Goal: Information Seeking & Learning: Learn about a topic

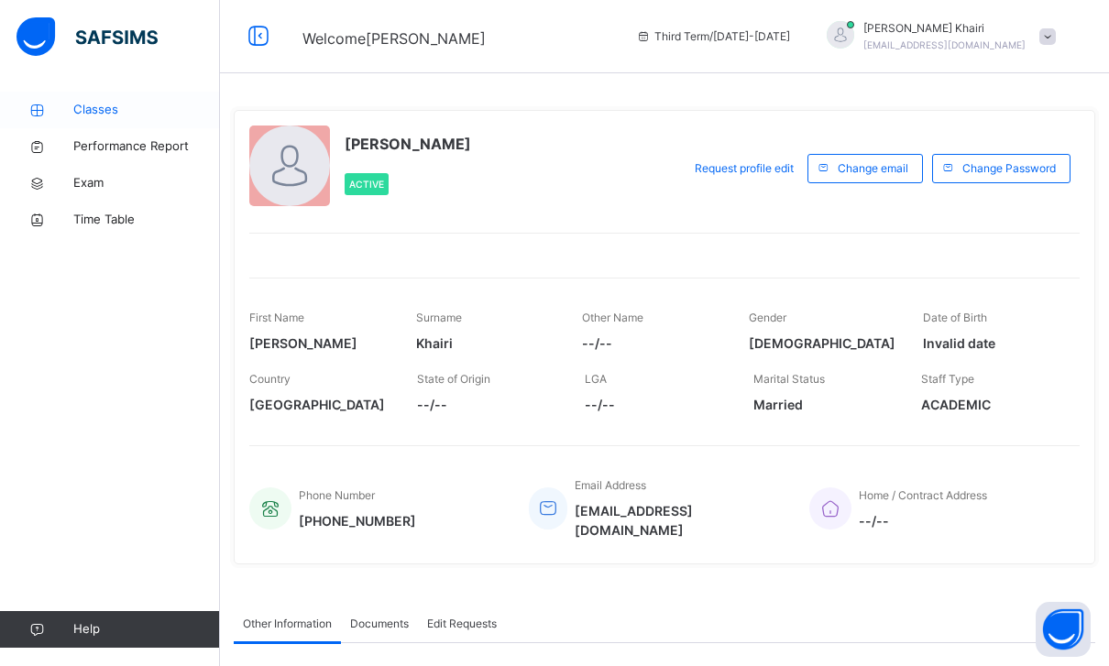
click at [75, 101] on span "Classes" at bounding box center [146, 110] width 147 height 18
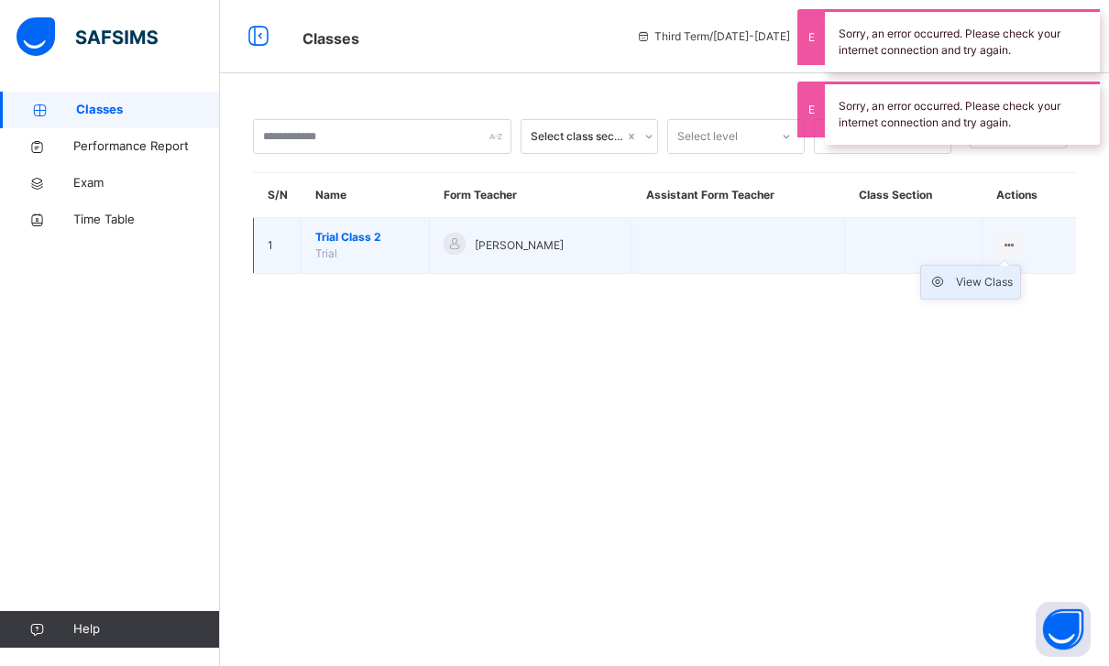
click at [994, 290] on div "View Class" at bounding box center [984, 282] width 57 height 18
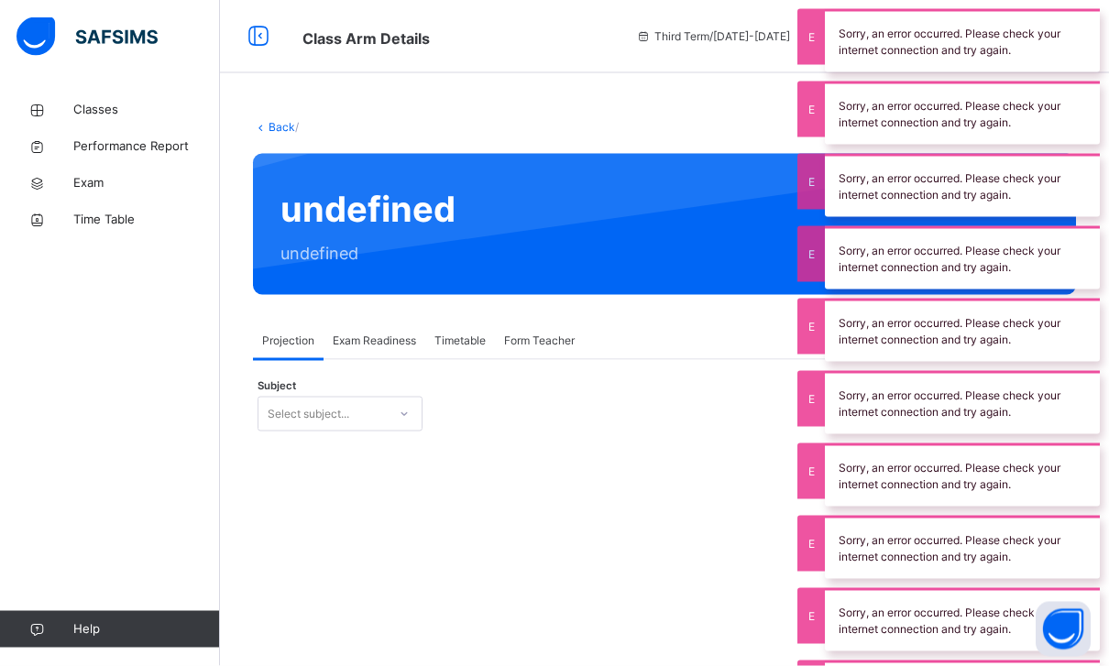
scroll to position [52, 0]
click at [348, 333] on span "Exam Readiness" at bounding box center [374, 341] width 83 height 16
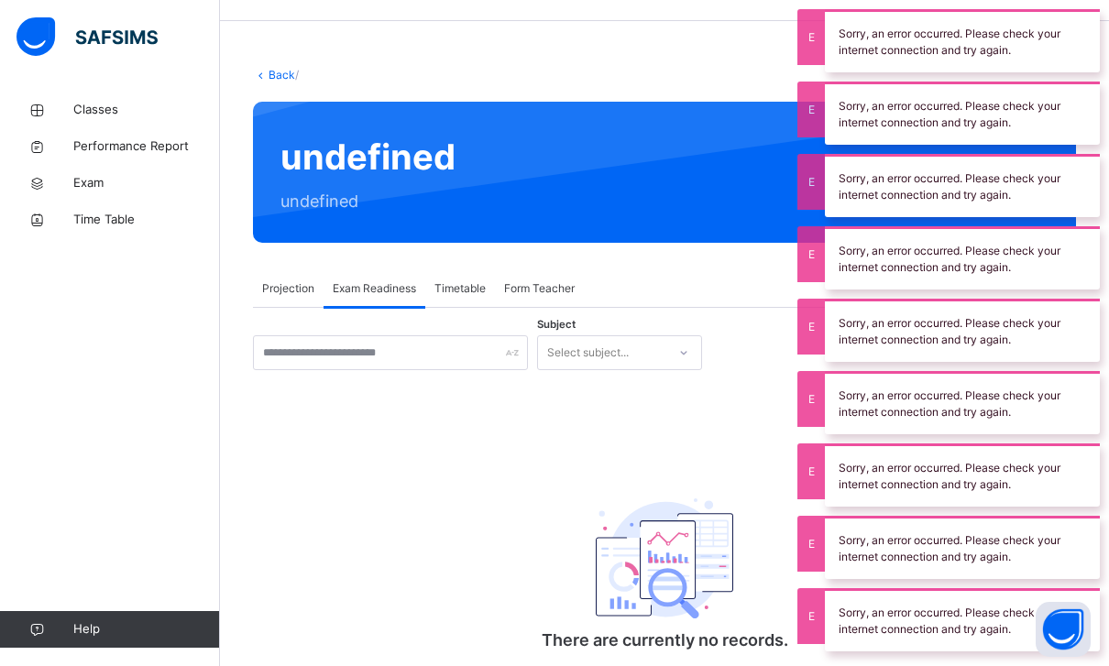
click at [428, 284] on div "Timetable" at bounding box center [460, 288] width 70 height 37
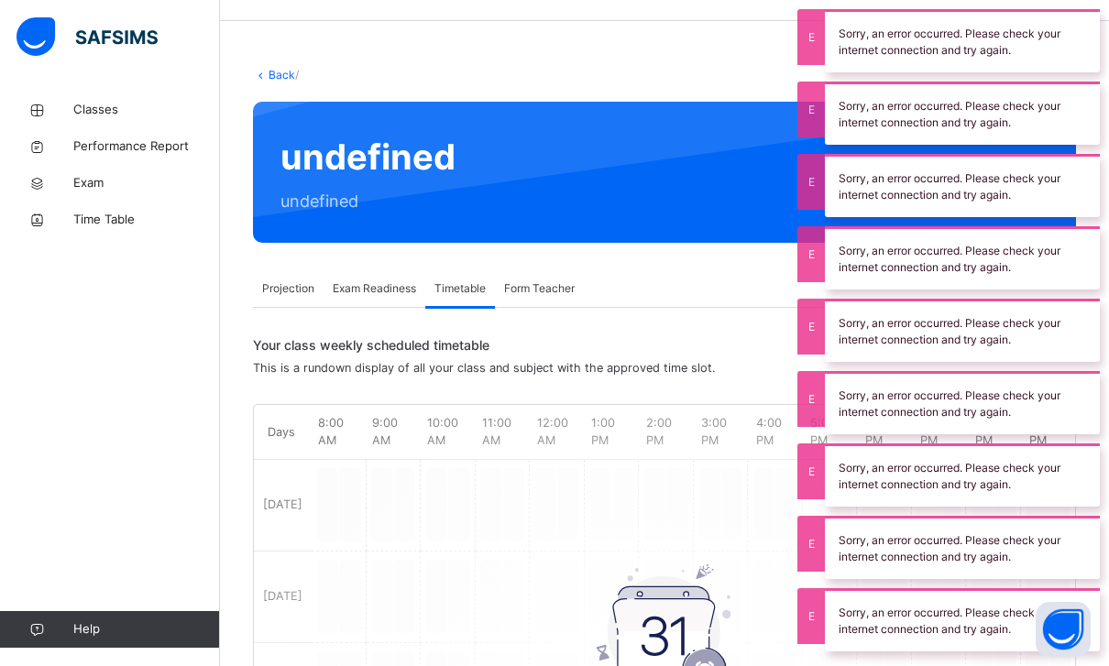
click at [283, 283] on span "Projection" at bounding box center [288, 288] width 52 height 16
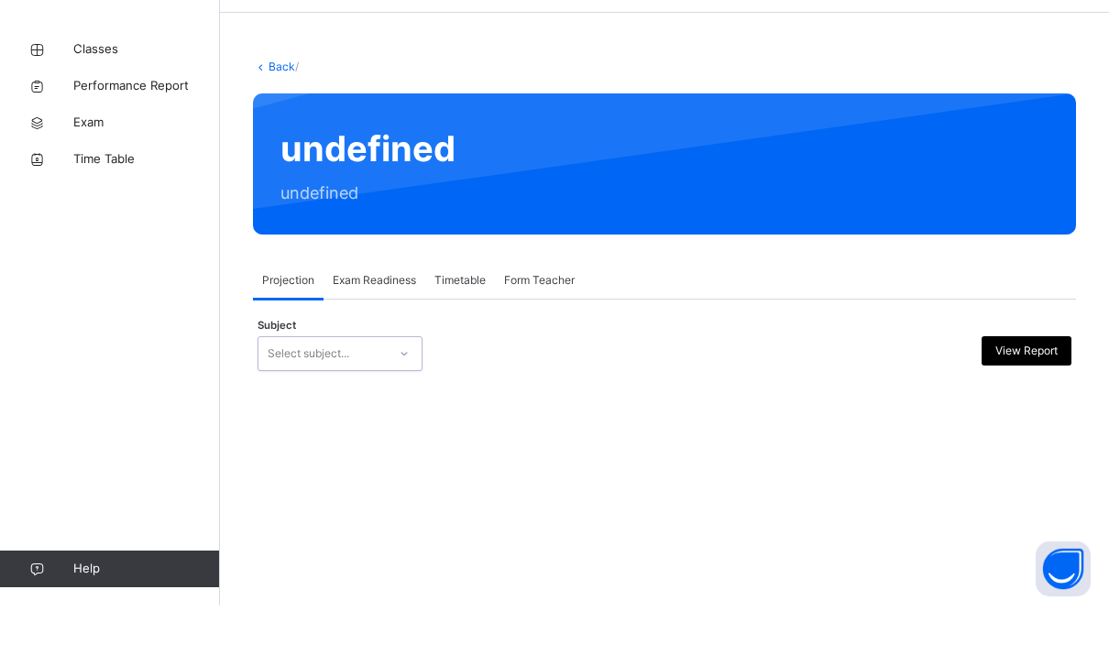
scroll to position [0, 0]
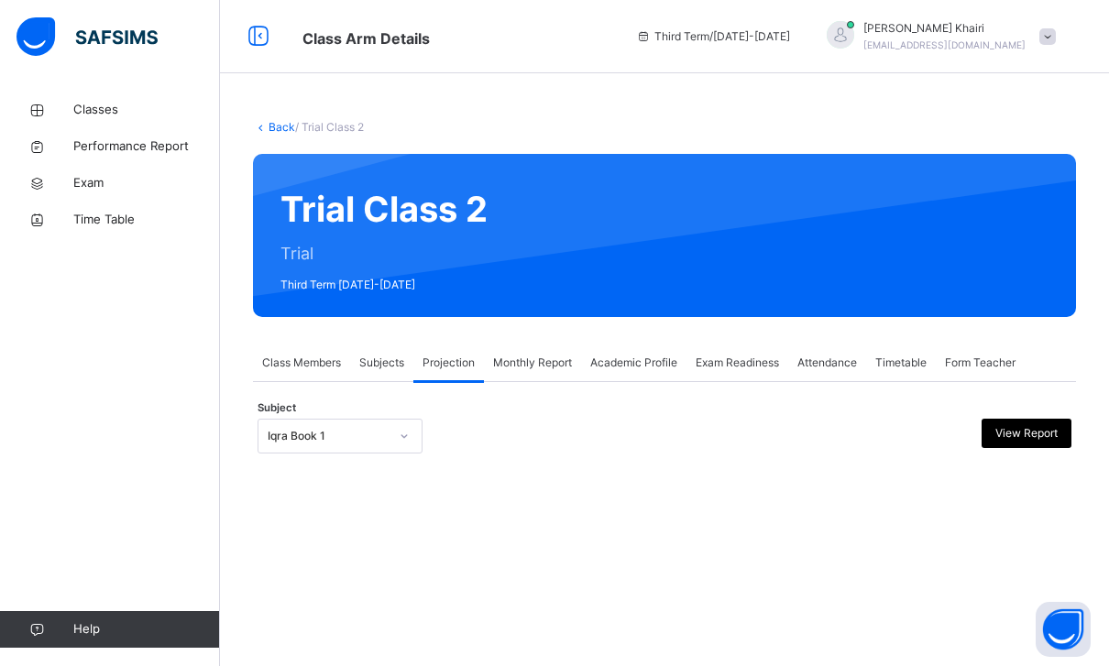
scroll to position [59, 0]
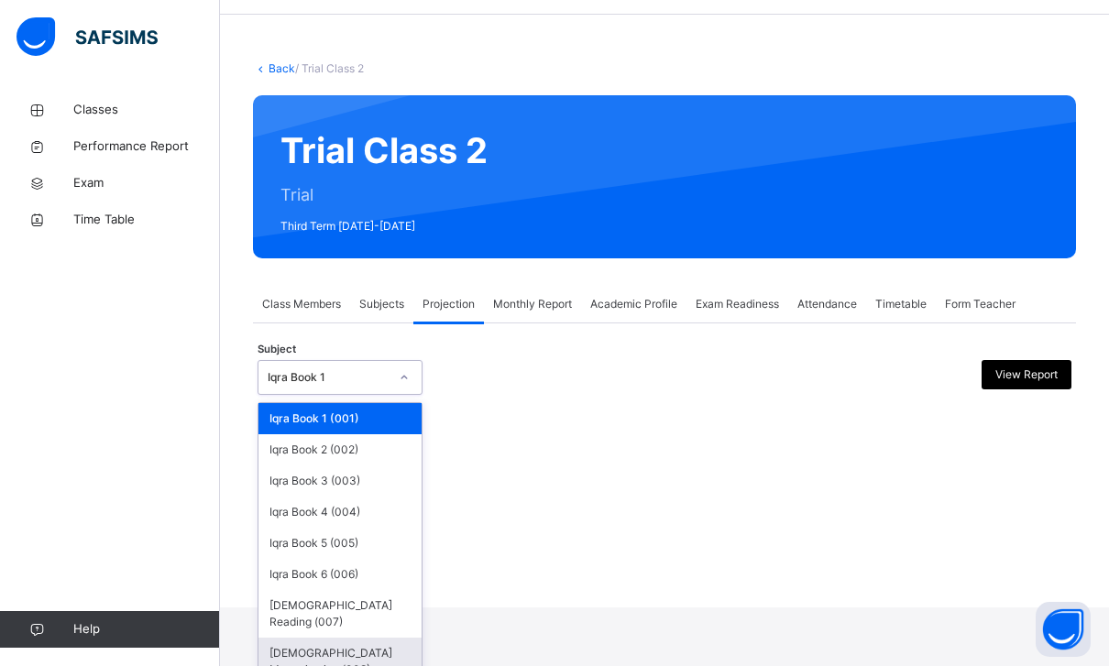
click at [346, 638] on div "Quran Memorisation (008)" at bounding box center [339, 662] width 163 height 48
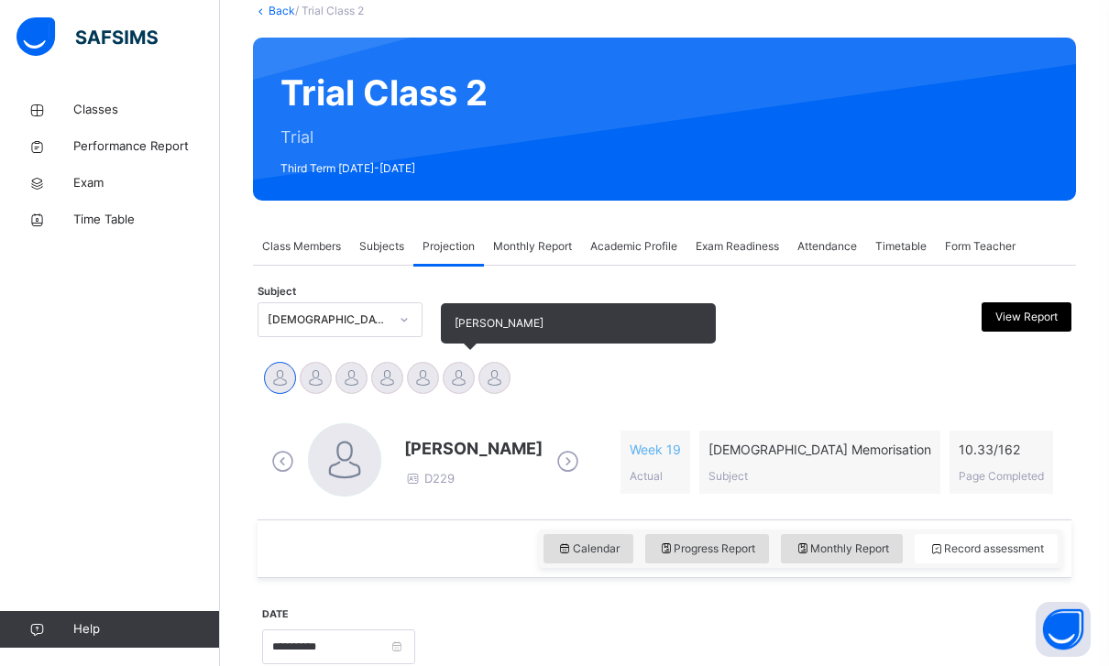
scroll to position [0, 0]
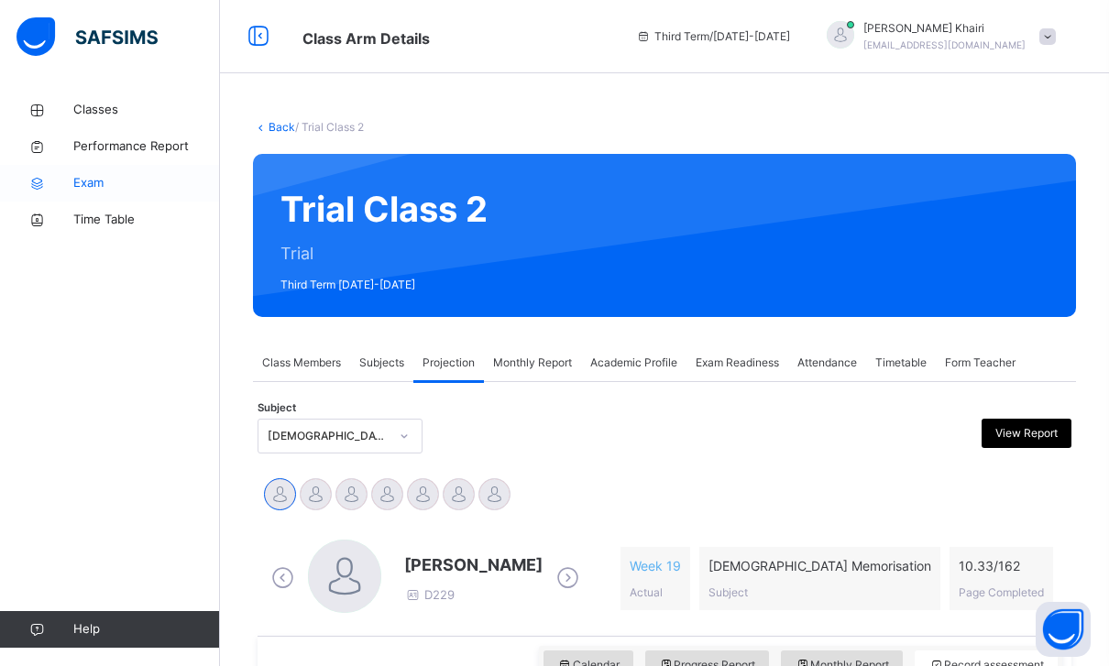
click at [104, 178] on span "Exam" at bounding box center [146, 183] width 147 height 18
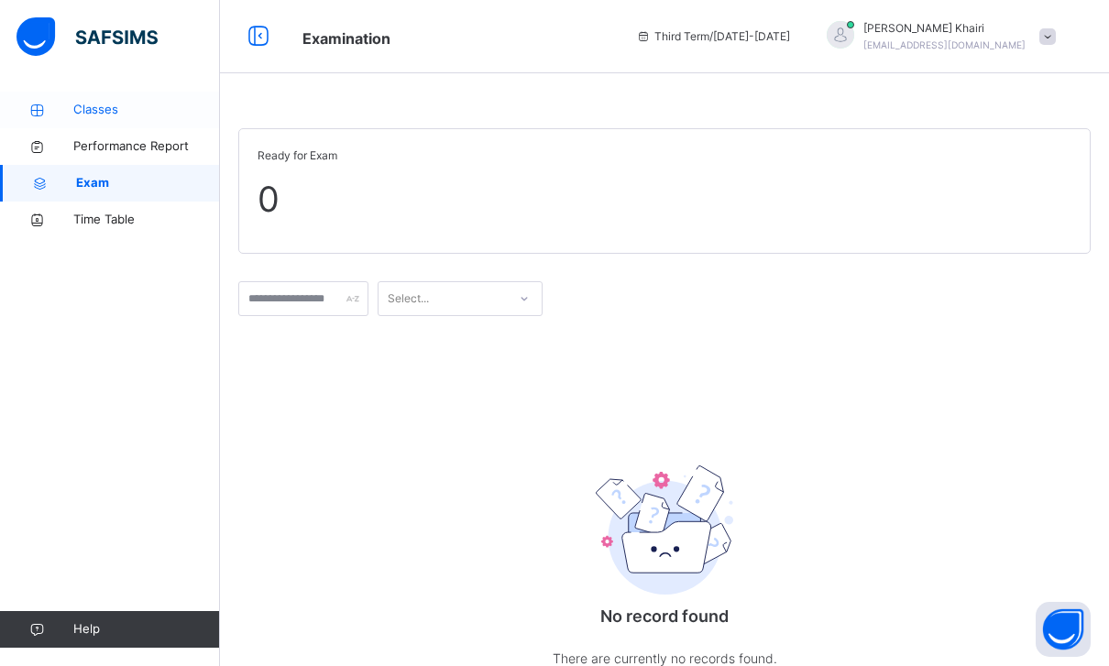
click at [71, 114] on icon at bounding box center [36, 111] width 73 height 14
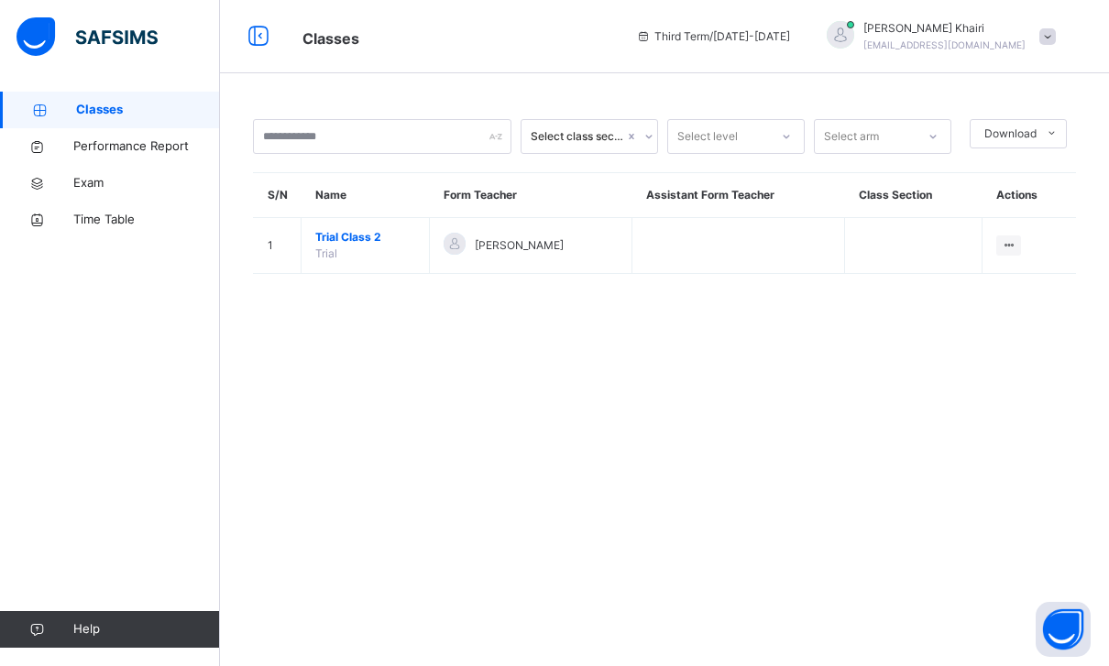
click at [1035, 49] on div "Hafiz Yusuf Khairi yusufkhoiri3011@gmail.com" at bounding box center [936, 36] width 257 height 33
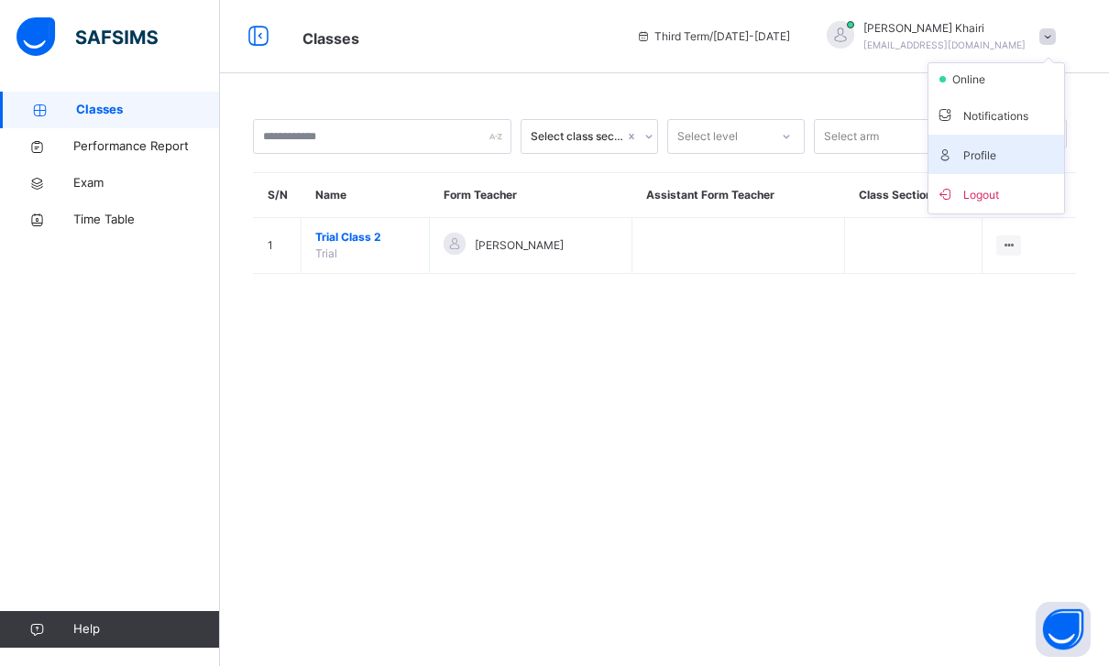
click at [971, 166] on span "Profile" at bounding box center [996, 154] width 121 height 25
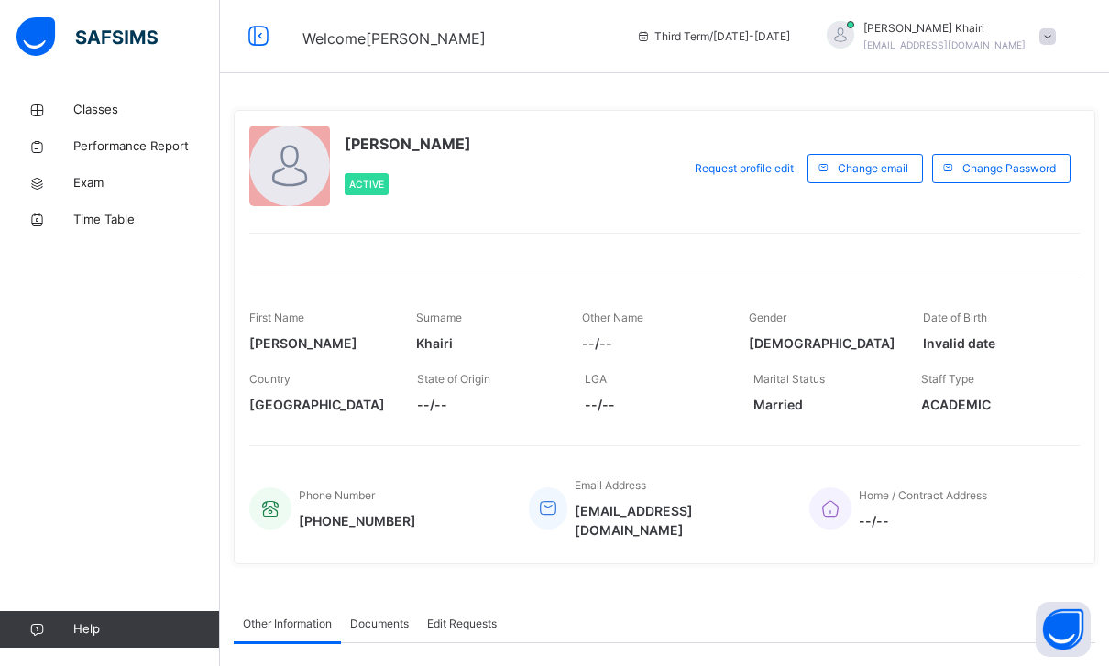
click at [976, 49] on span "[EMAIL_ADDRESS][DOMAIN_NAME]" at bounding box center [944, 44] width 162 height 11
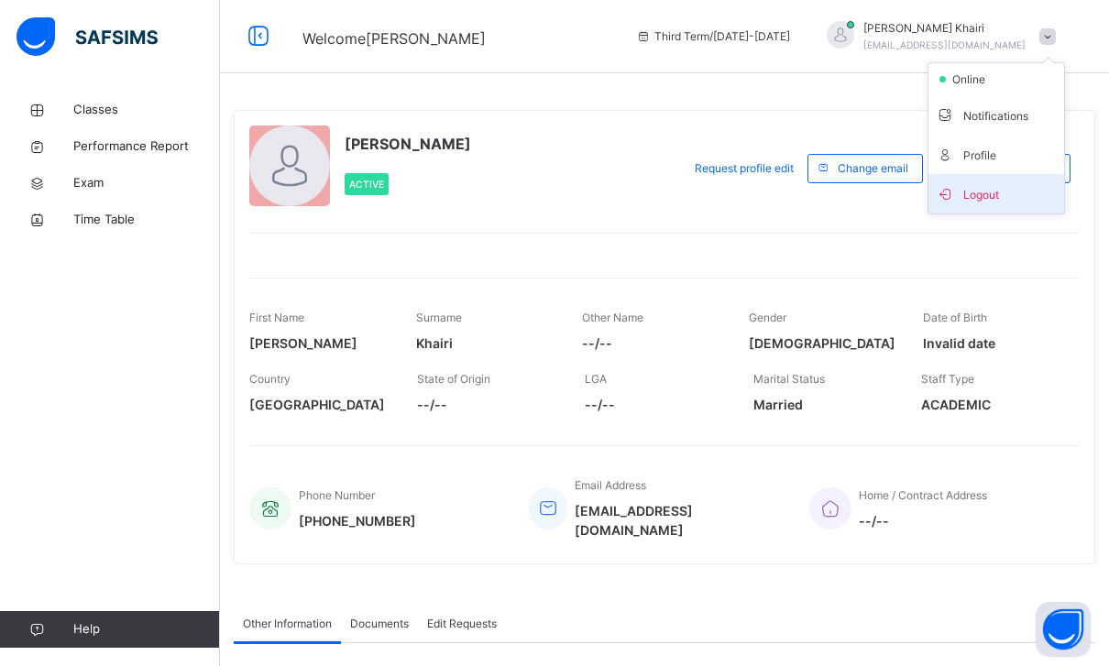
click at [987, 197] on span "Logout" at bounding box center [996, 193] width 121 height 25
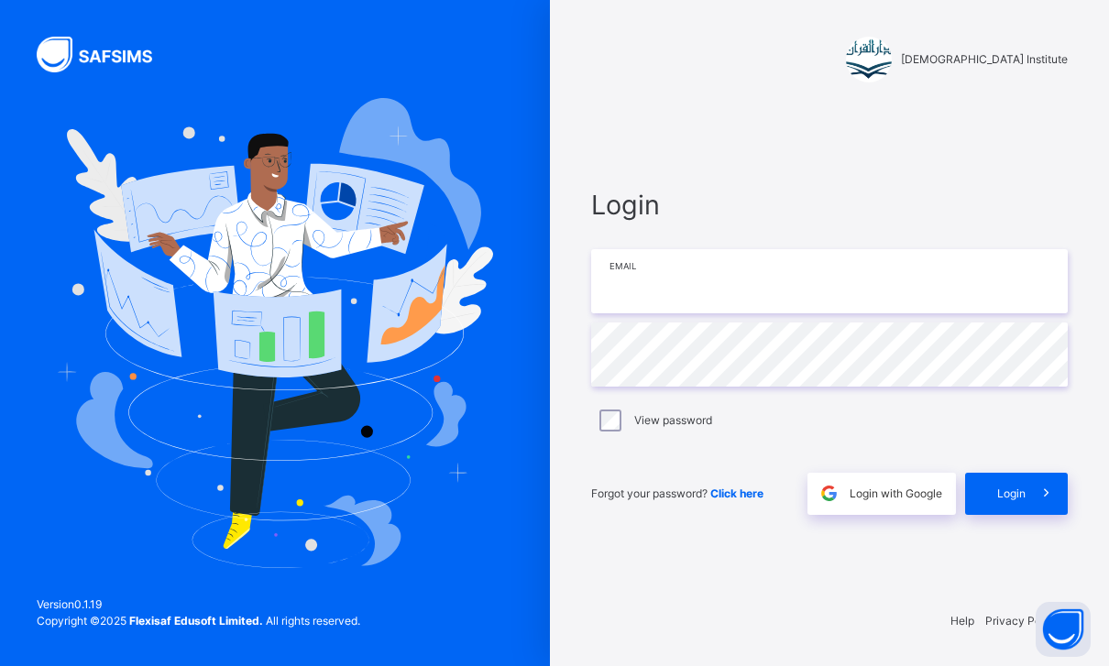
click at [841, 294] on input "email" at bounding box center [829, 281] width 477 height 64
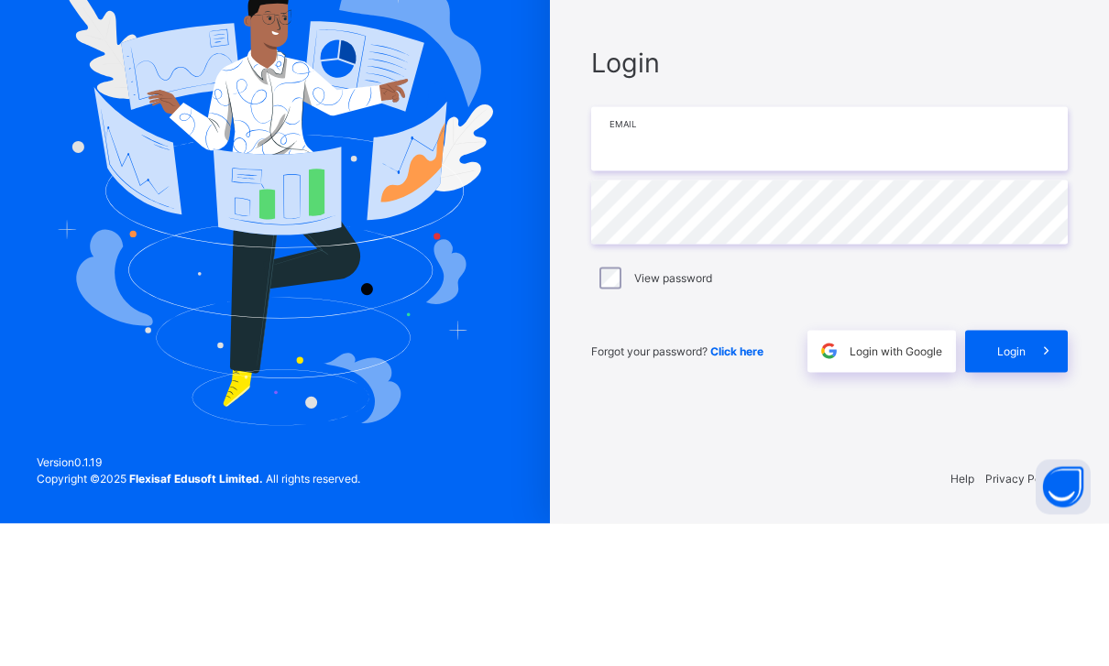
scroll to position [59, 0]
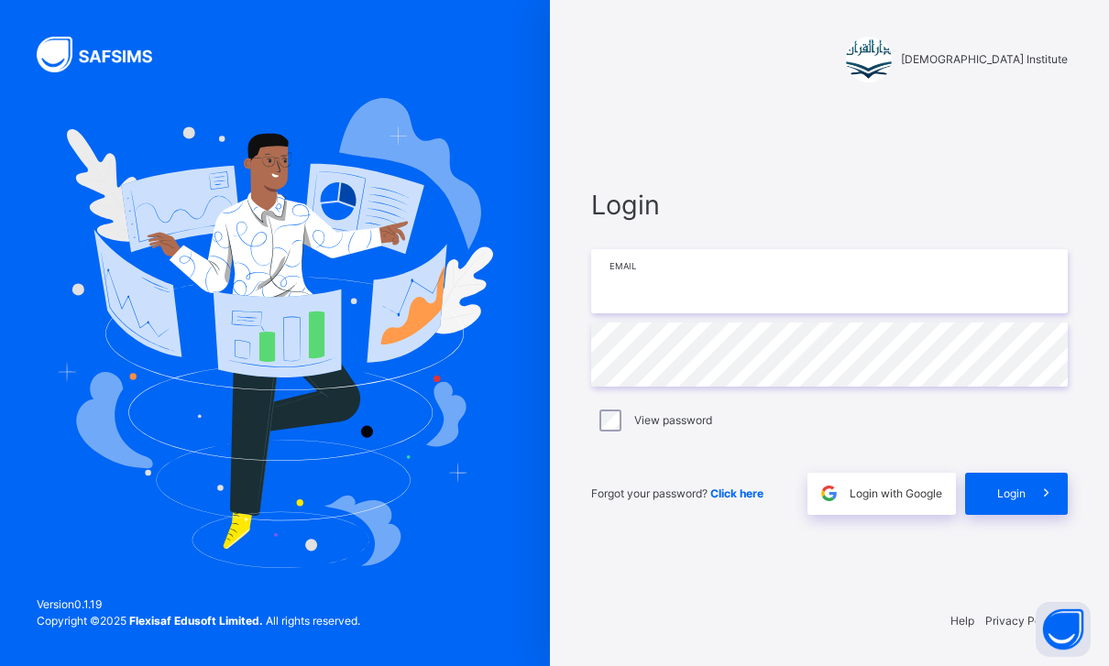
type input "**********"
click at [1028, 478] on span at bounding box center [1047, 494] width 42 height 42
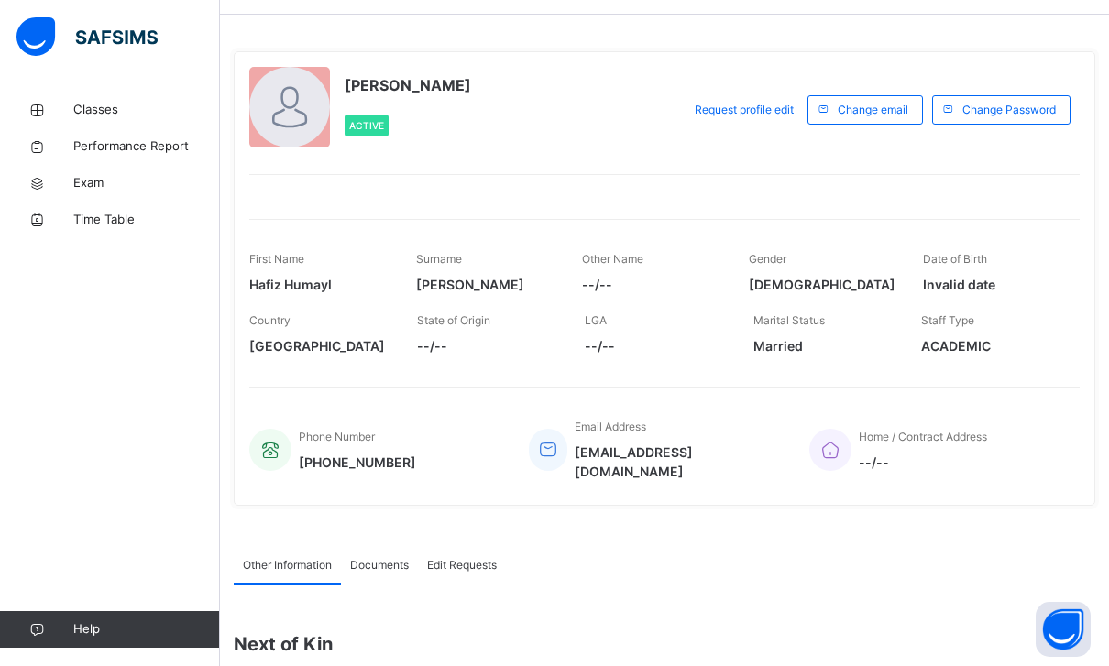
click at [66, 97] on link "Classes" at bounding box center [110, 110] width 220 height 37
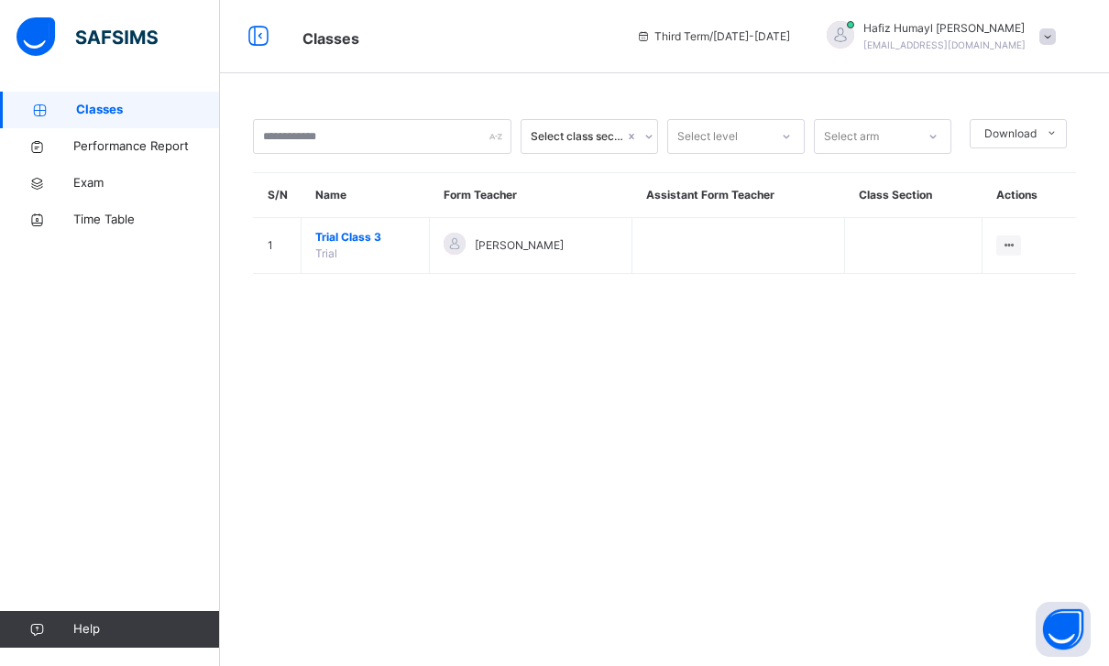
click at [75, 177] on span "Exam" at bounding box center [146, 183] width 147 height 18
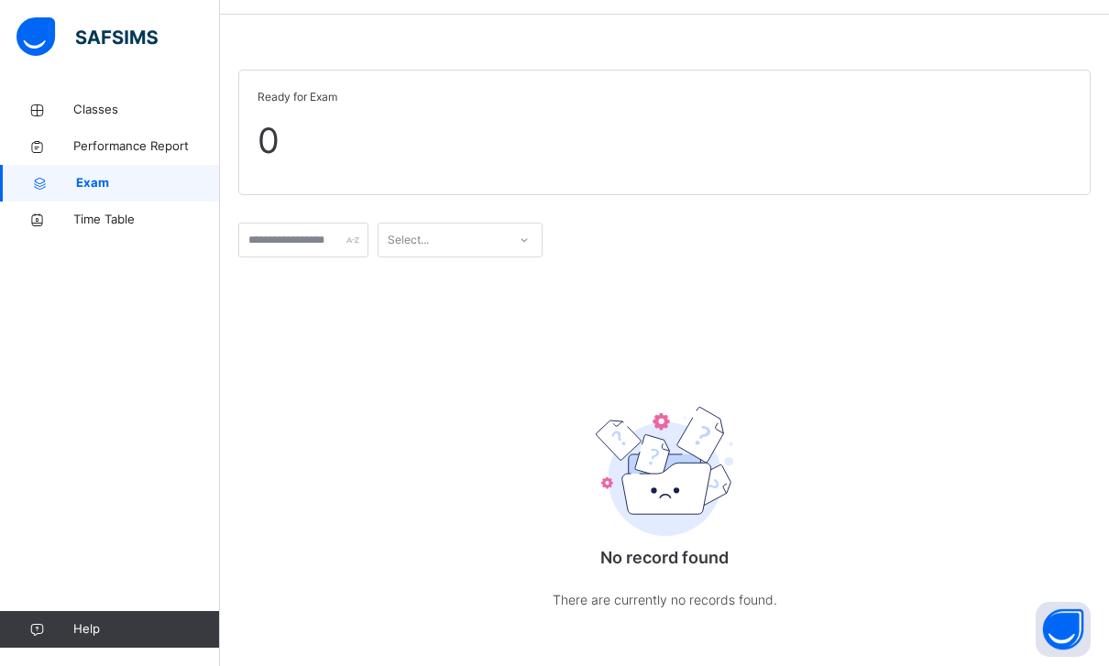
click at [74, 112] on span "Classes" at bounding box center [146, 110] width 147 height 18
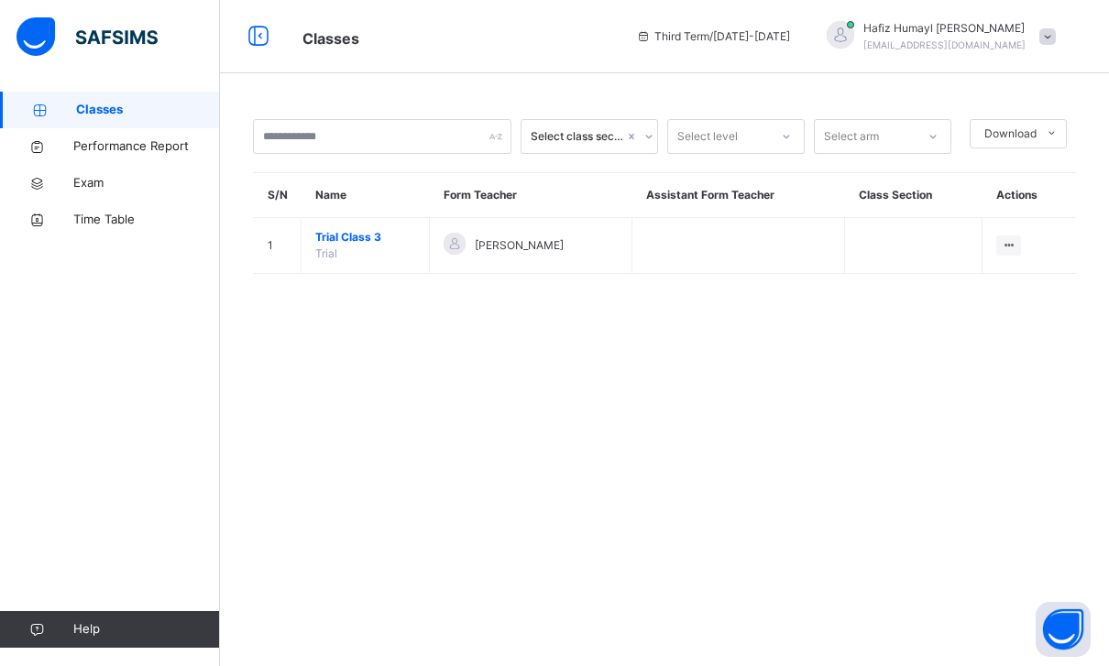
click at [1021, 218] on td "View Class" at bounding box center [1029, 246] width 93 height 56
click at [0, 0] on div "View Class" at bounding box center [0, 0] width 0 height 0
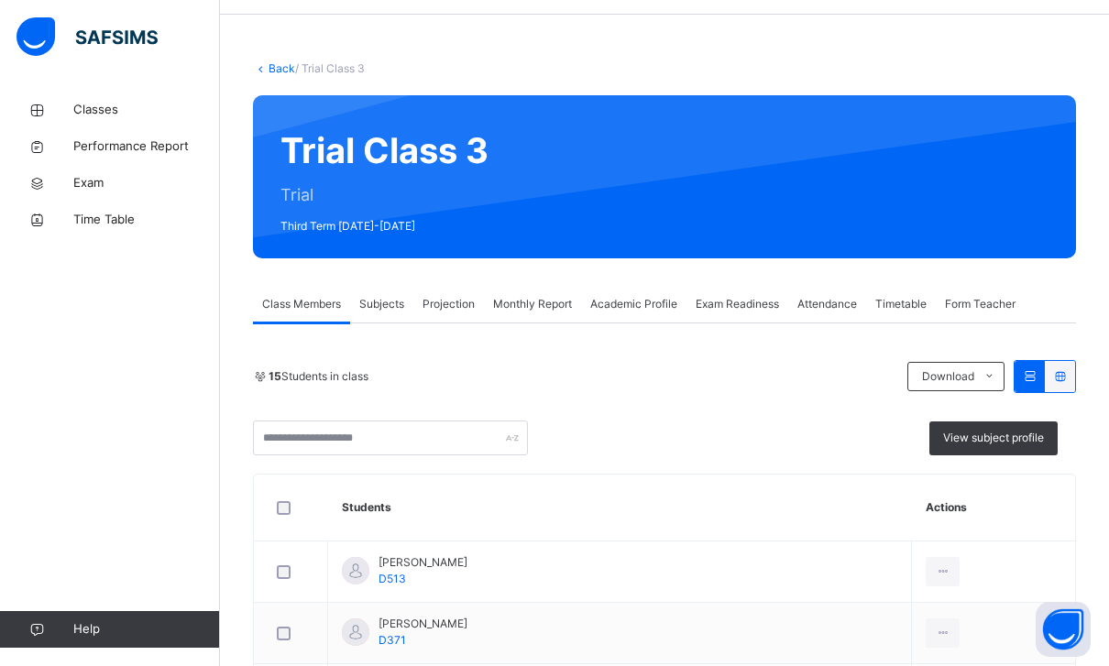
click at [752, 297] on span "Exam Readiness" at bounding box center [737, 304] width 83 height 16
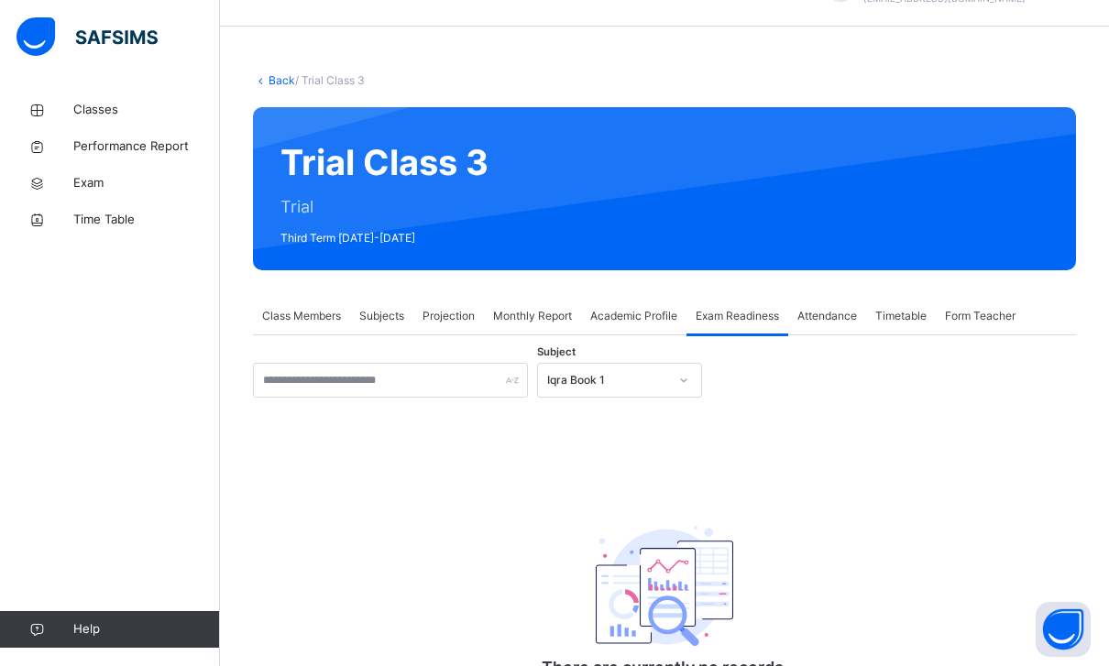
scroll to position [46, 0]
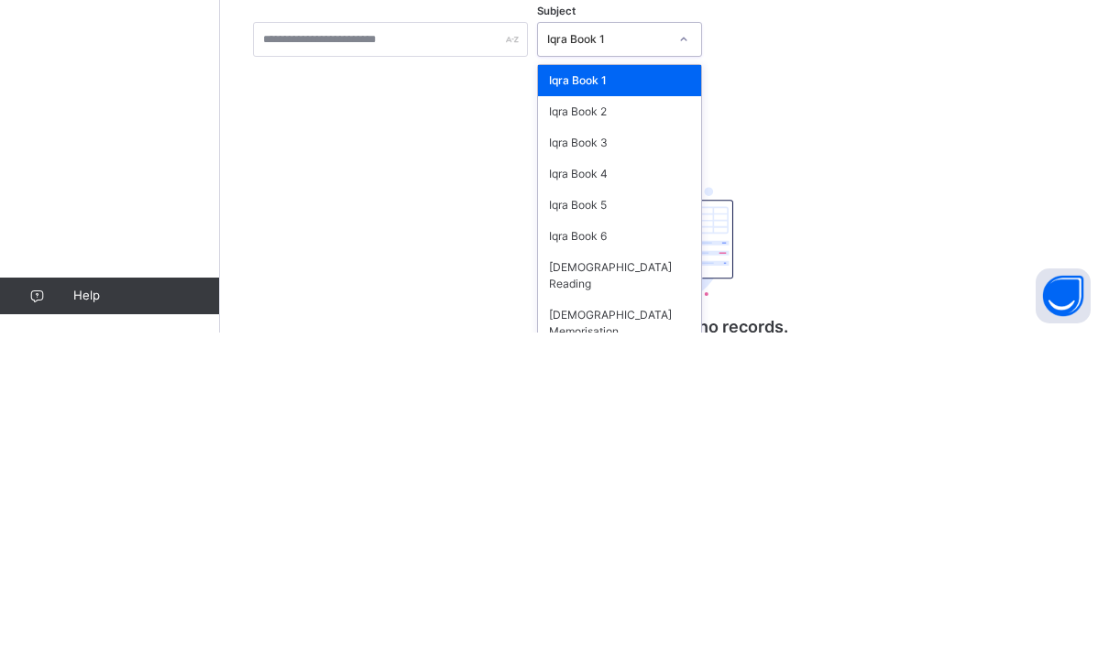
click at [659, 555] on div "Iqra Book 6" at bounding box center [619, 570] width 163 height 31
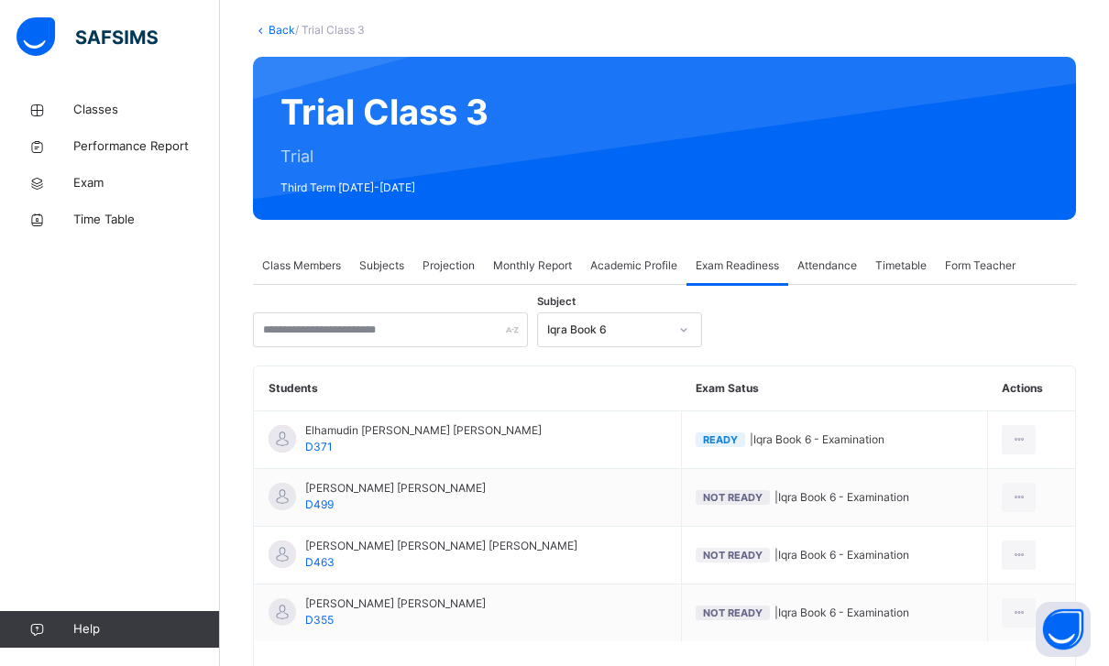
scroll to position [102, 0]
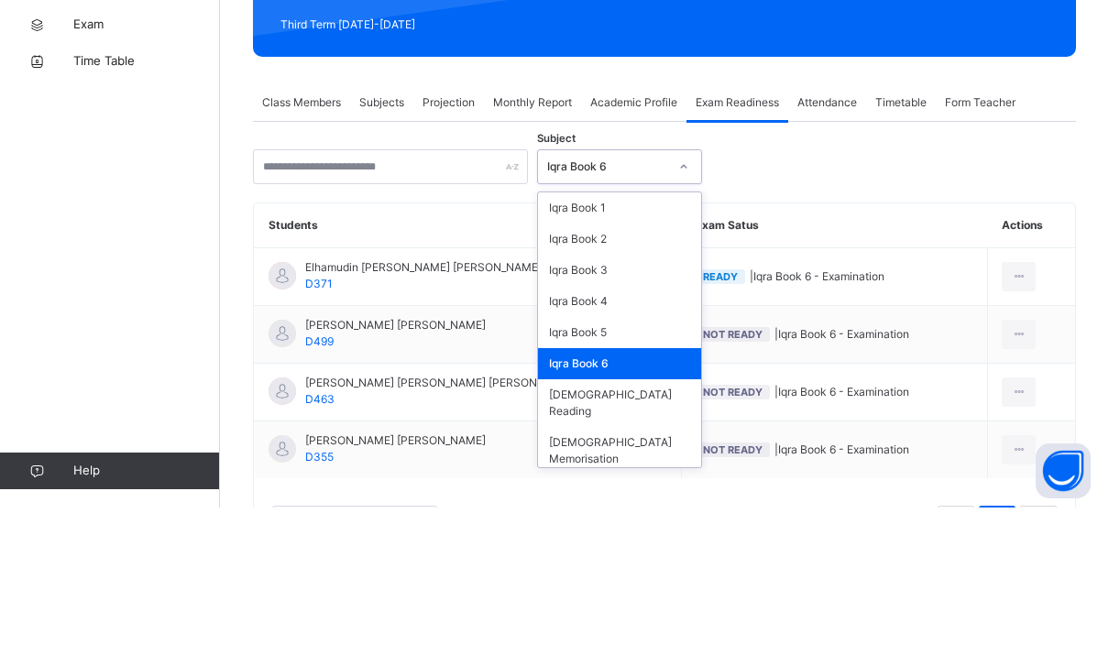
click at [654, 476] on div "Iqra Book 5" at bounding box center [619, 491] width 163 height 31
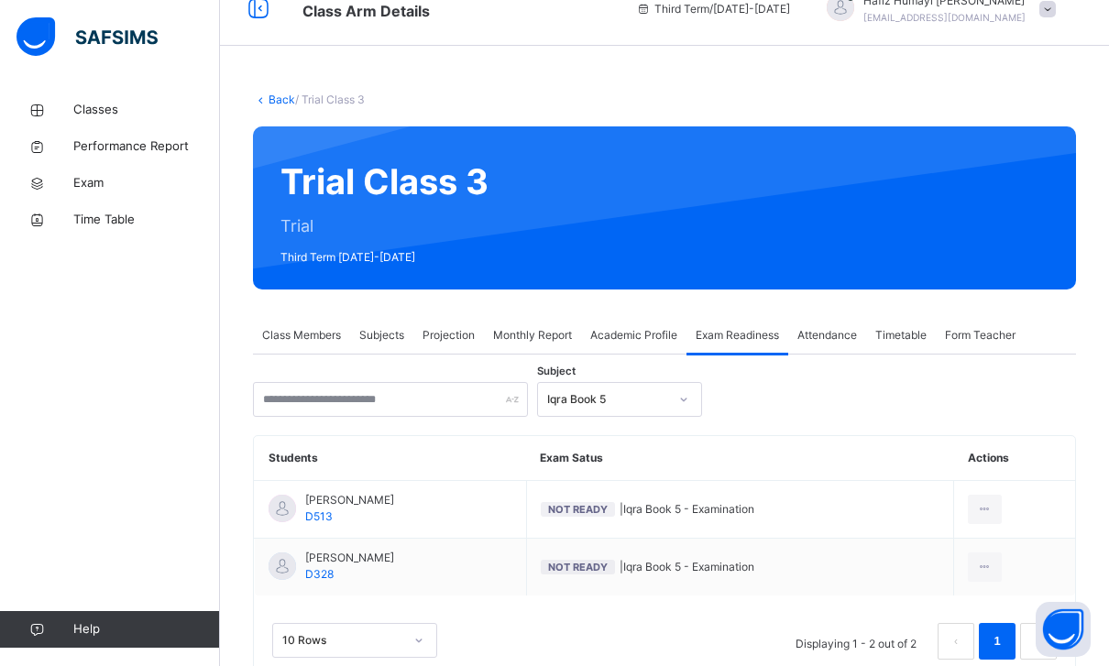
scroll to position [0, 0]
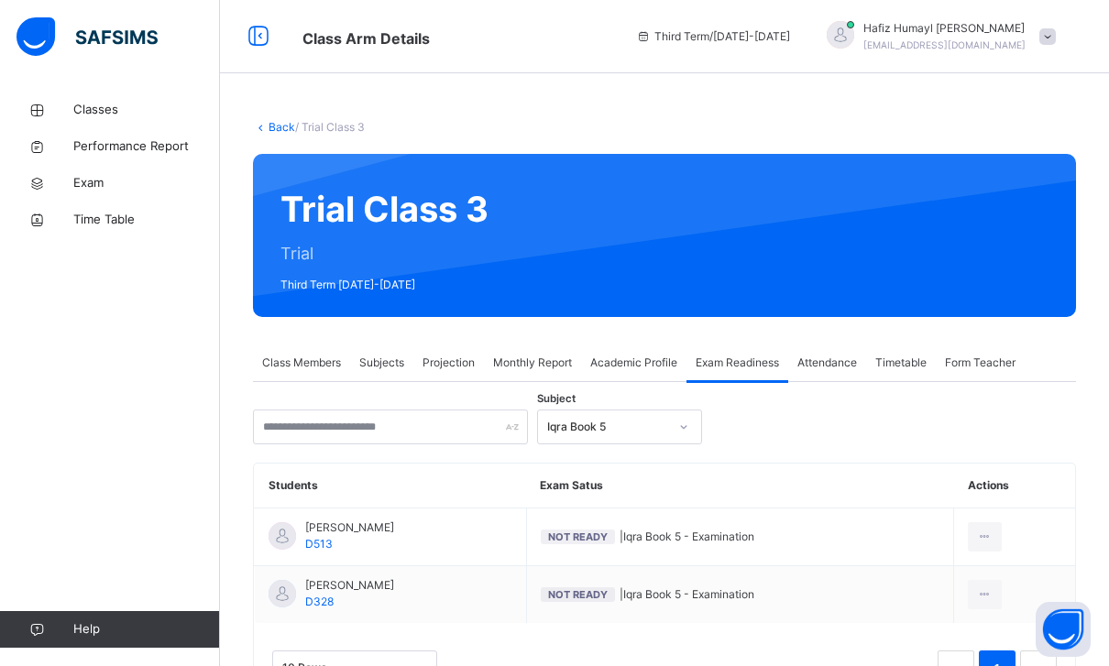
click at [996, 48] on span "humaylali@gmail.com" at bounding box center [944, 44] width 162 height 11
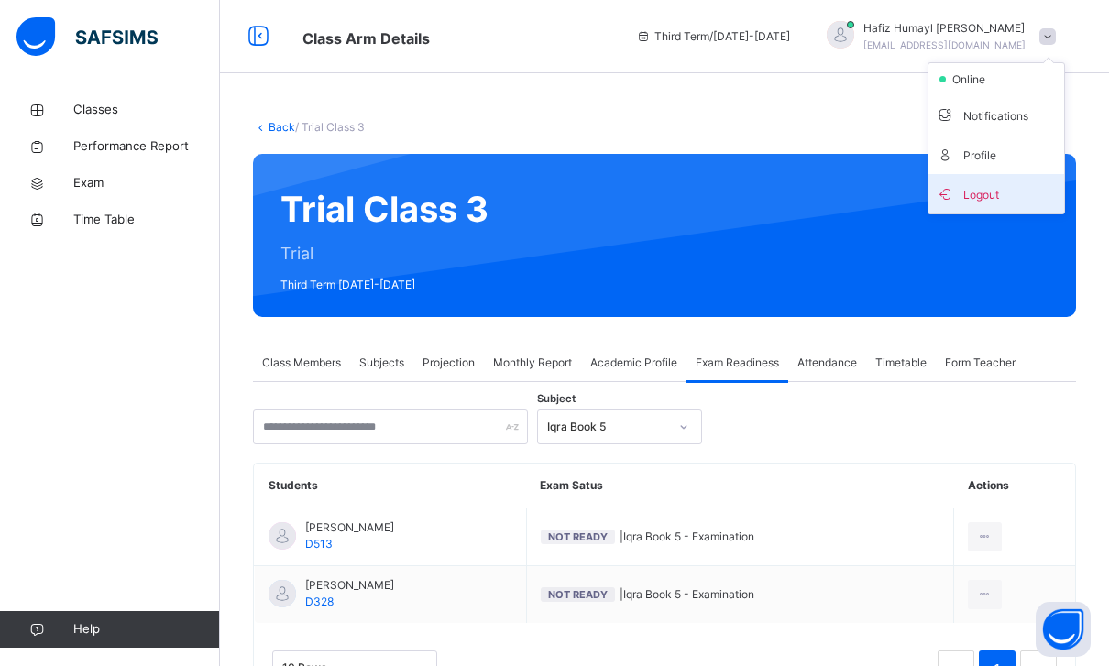
click at [982, 195] on span "Logout" at bounding box center [996, 193] width 121 height 25
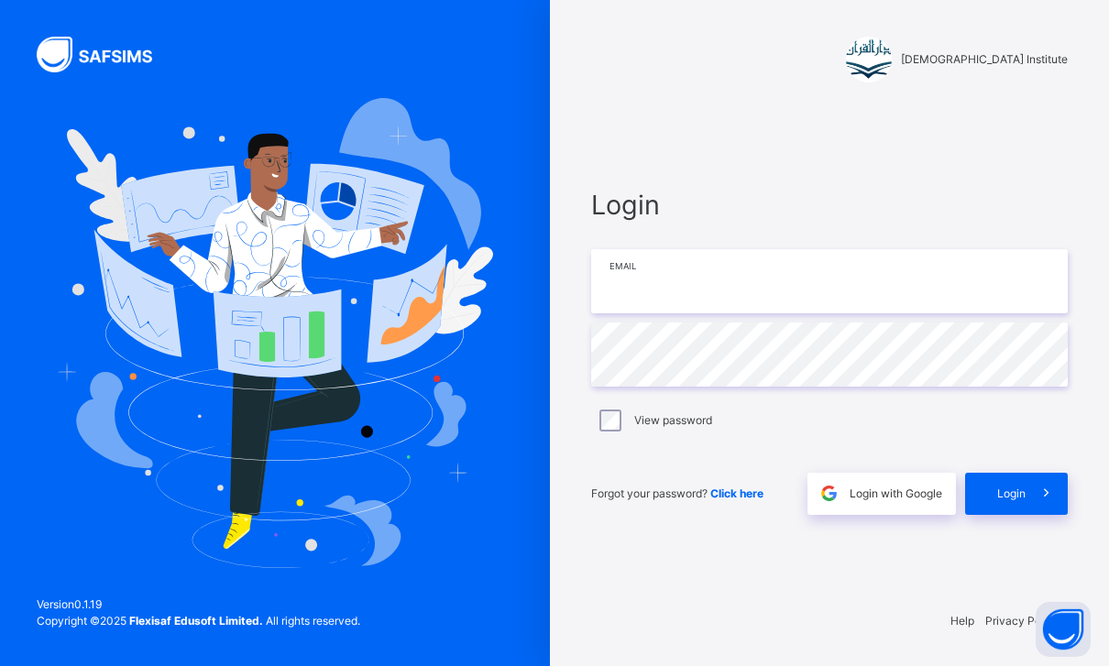
click at [709, 310] on input "email" at bounding box center [829, 281] width 477 height 64
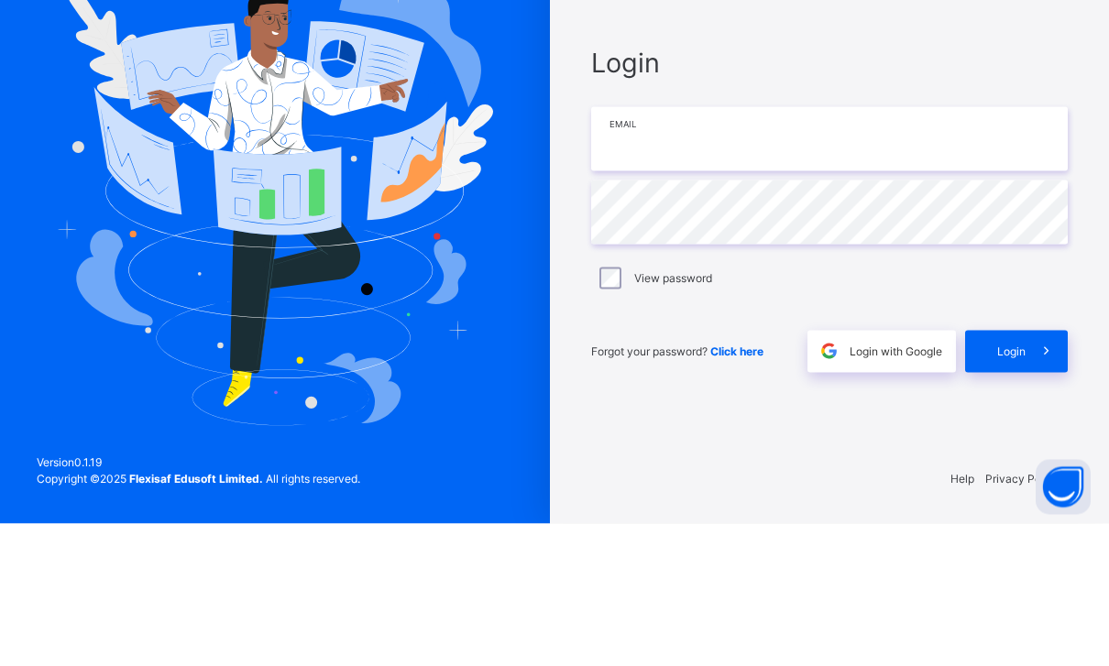
scroll to position [59, 0]
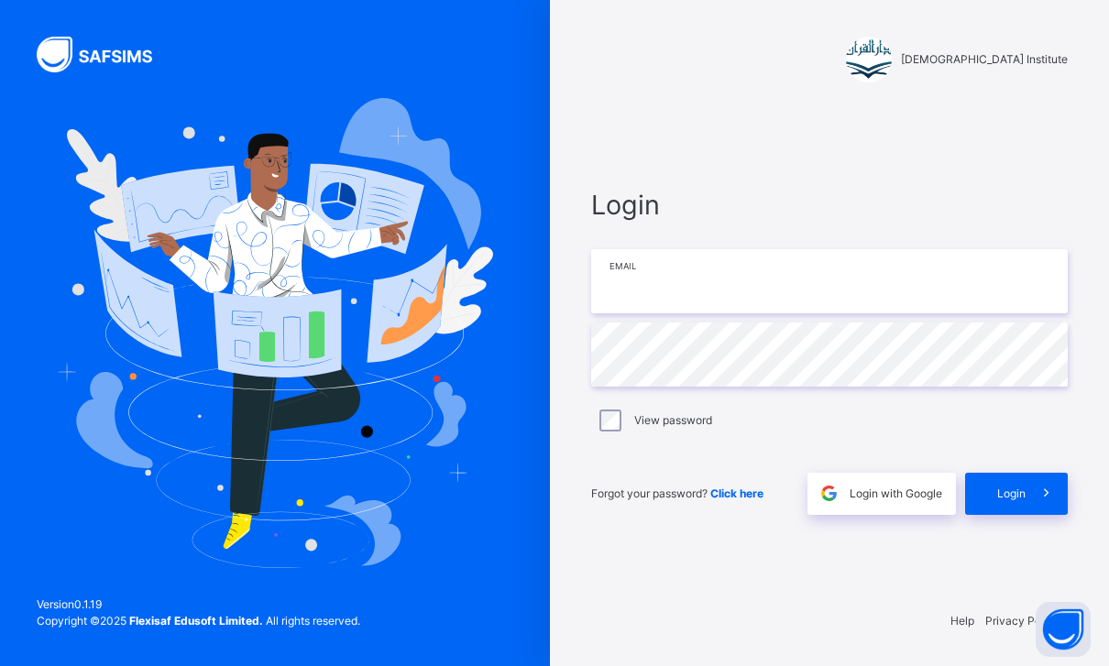
type input "**********"
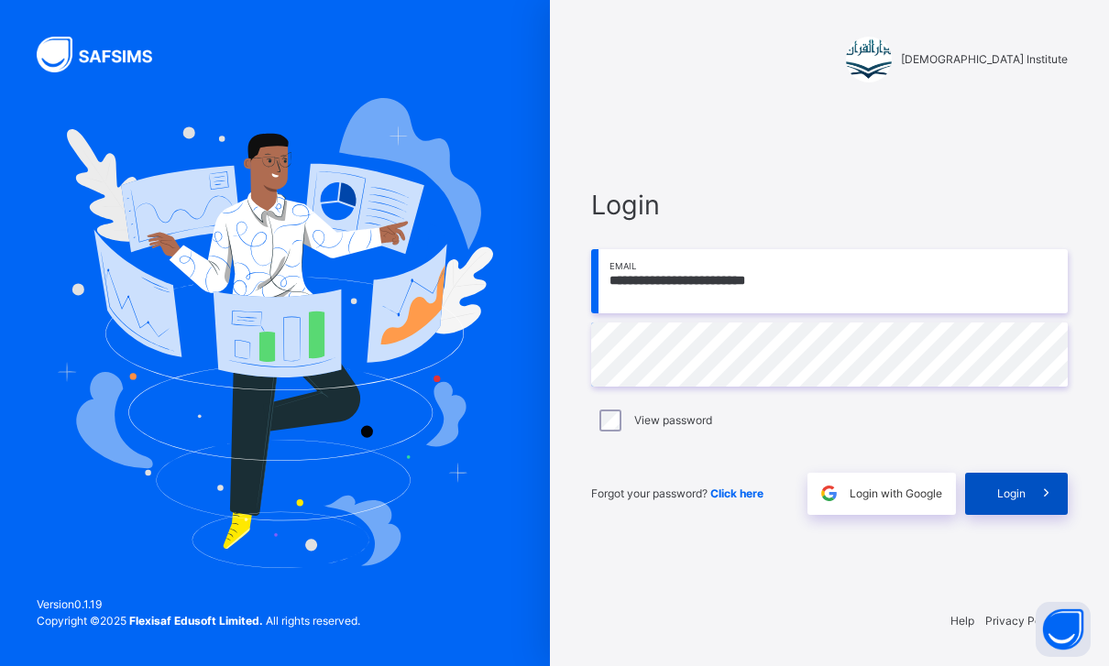
click at [994, 473] on div "Login" at bounding box center [1016, 494] width 103 height 42
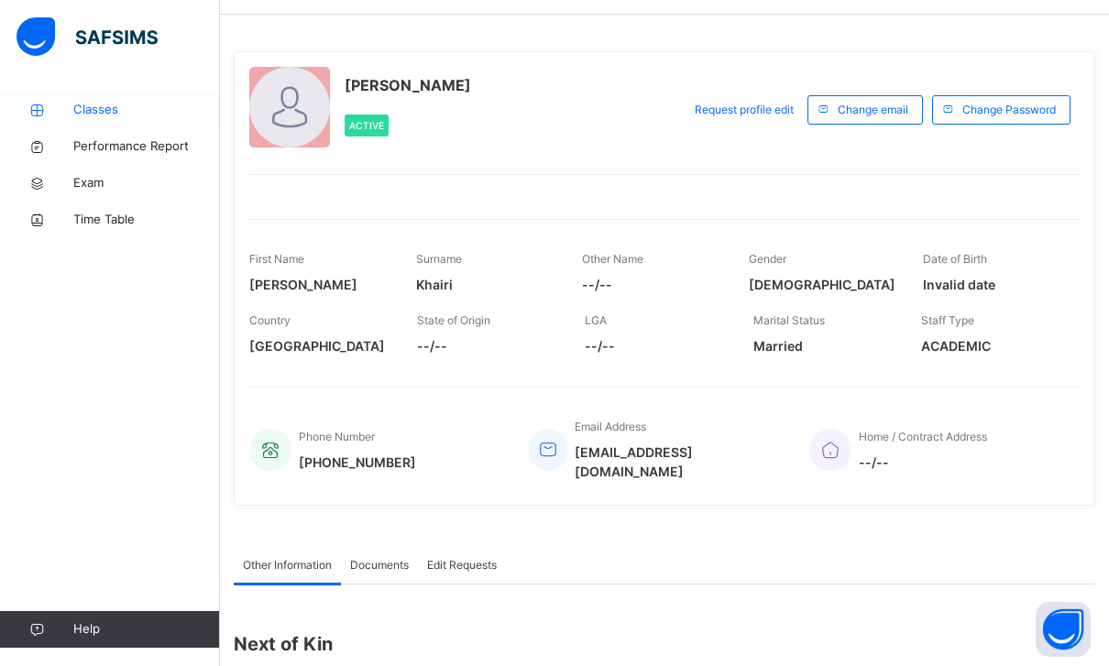
click at [79, 119] on link "Classes" at bounding box center [110, 110] width 220 height 37
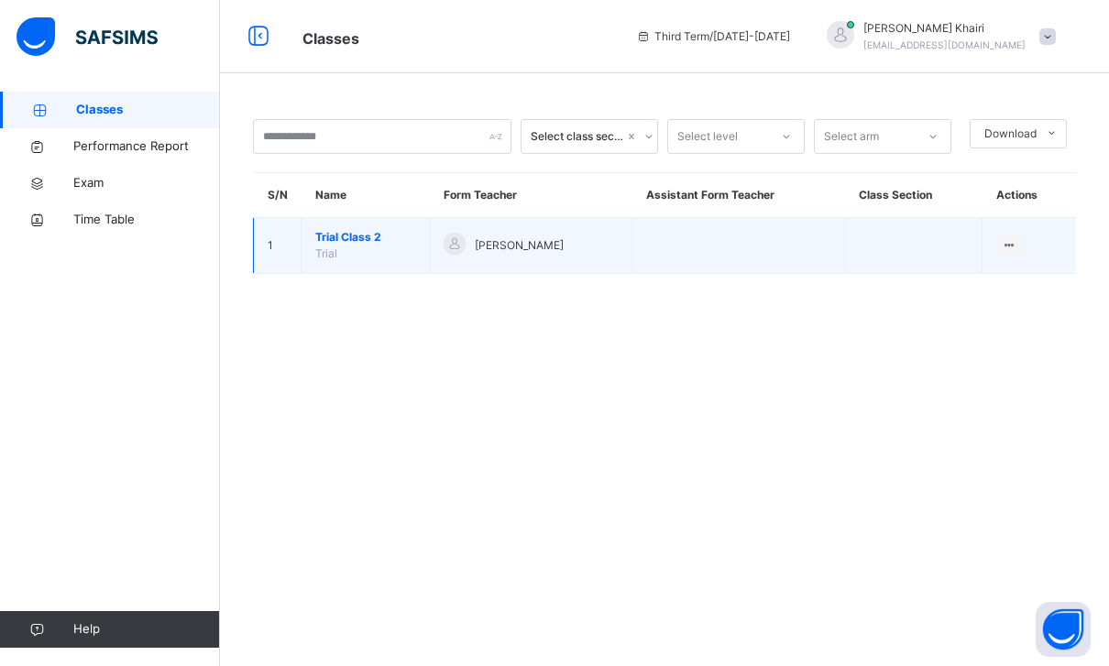
click at [1028, 218] on td "View Class" at bounding box center [1029, 246] width 93 height 56
click at [973, 218] on td at bounding box center [913, 246] width 137 height 56
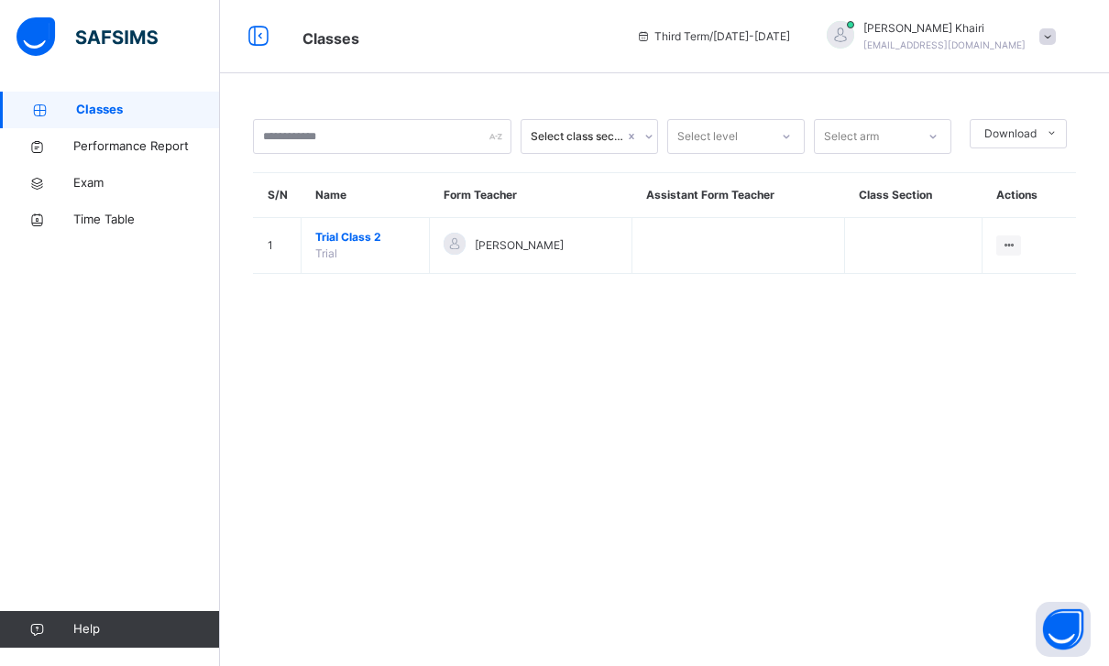
click at [979, 255] on div "Select class section Select level Select arm Download Pdf Report Excel Report S…" at bounding box center [664, 206] width 889 height 228
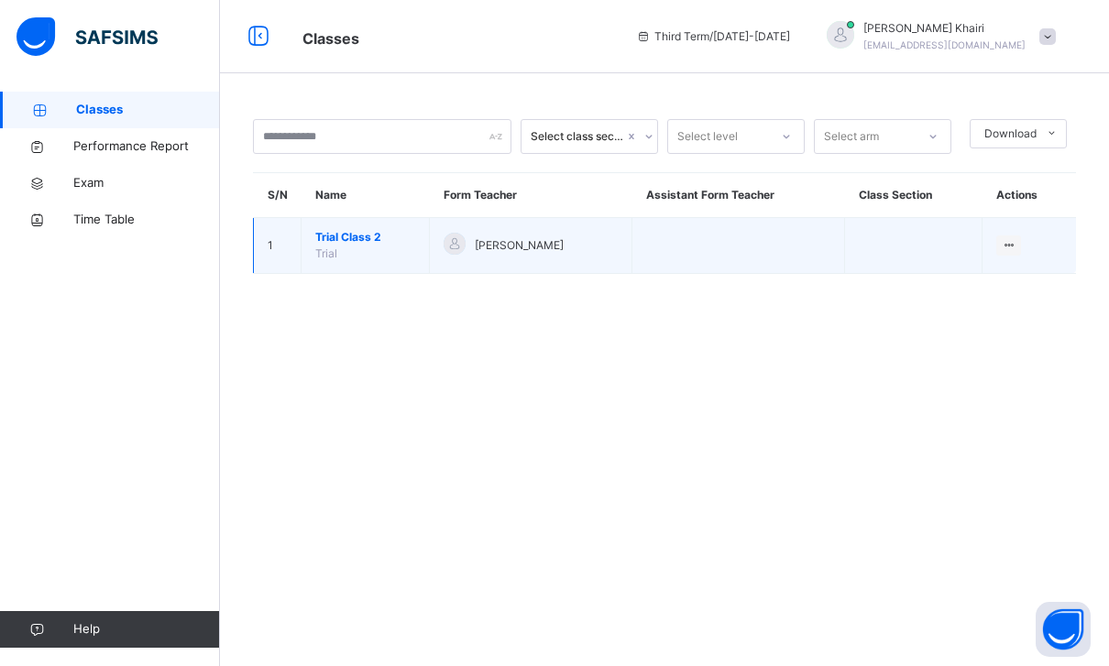
click at [995, 218] on td "View Class" at bounding box center [1029, 246] width 93 height 56
click at [993, 218] on td "View Class" at bounding box center [1029, 246] width 93 height 56
click at [993, 273] on div "View Class" at bounding box center [984, 282] width 57 height 18
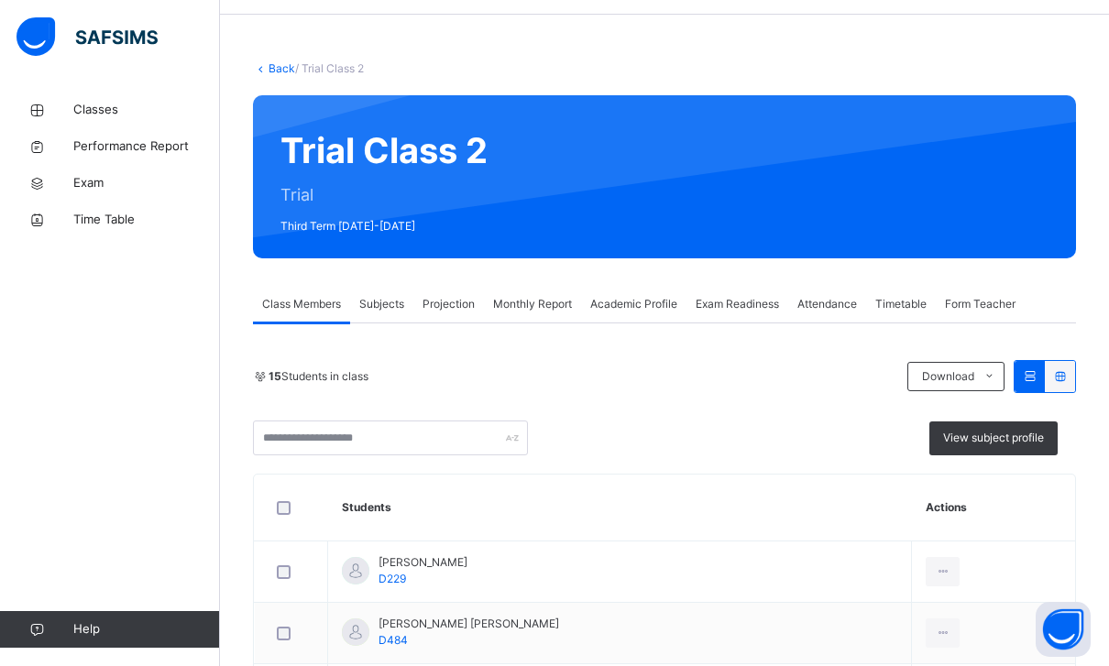
click at [436, 294] on div "Projection" at bounding box center [448, 304] width 71 height 37
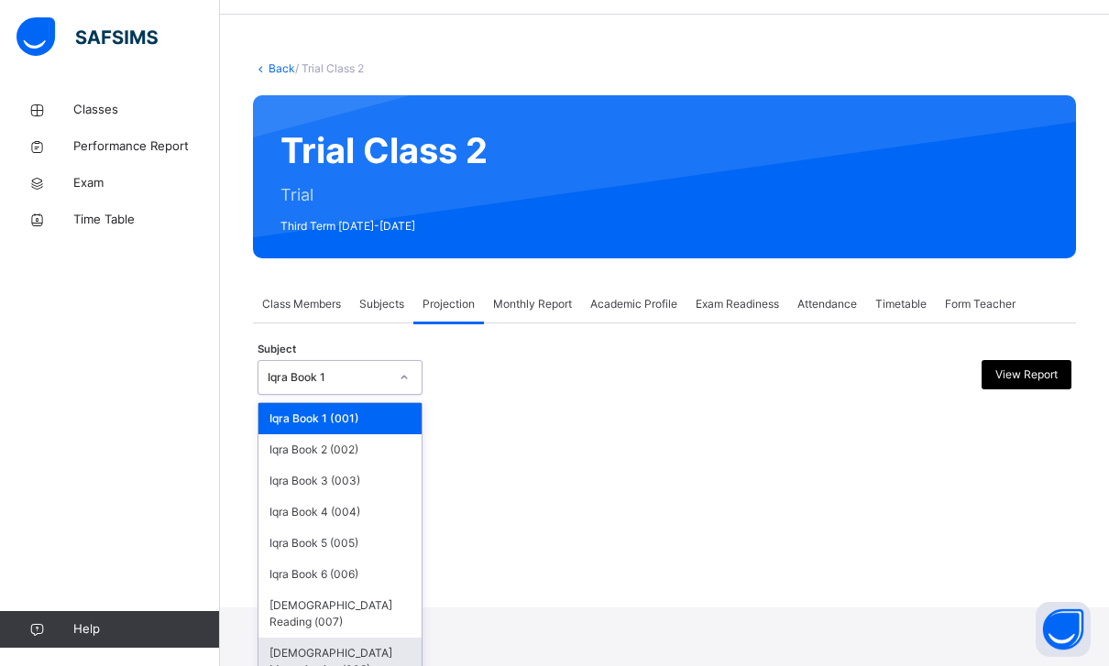
click at [313, 647] on div "Quran Memorisation (008)" at bounding box center [339, 662] width 163 height 48
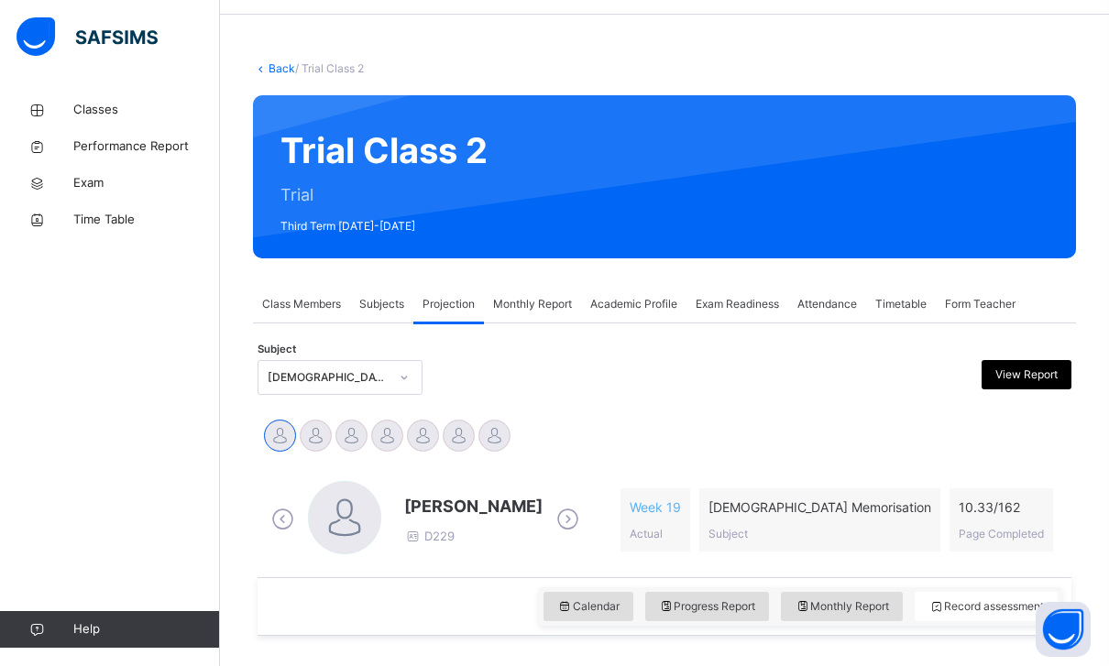
click at [472, 415] on div "Affan Ahmad Ammar Ali Ahmed Anthony O'Keefe Isa Azrin Muhammad Osman Muhammad Q…" at bounding box center [665, 437] width 814 height 49
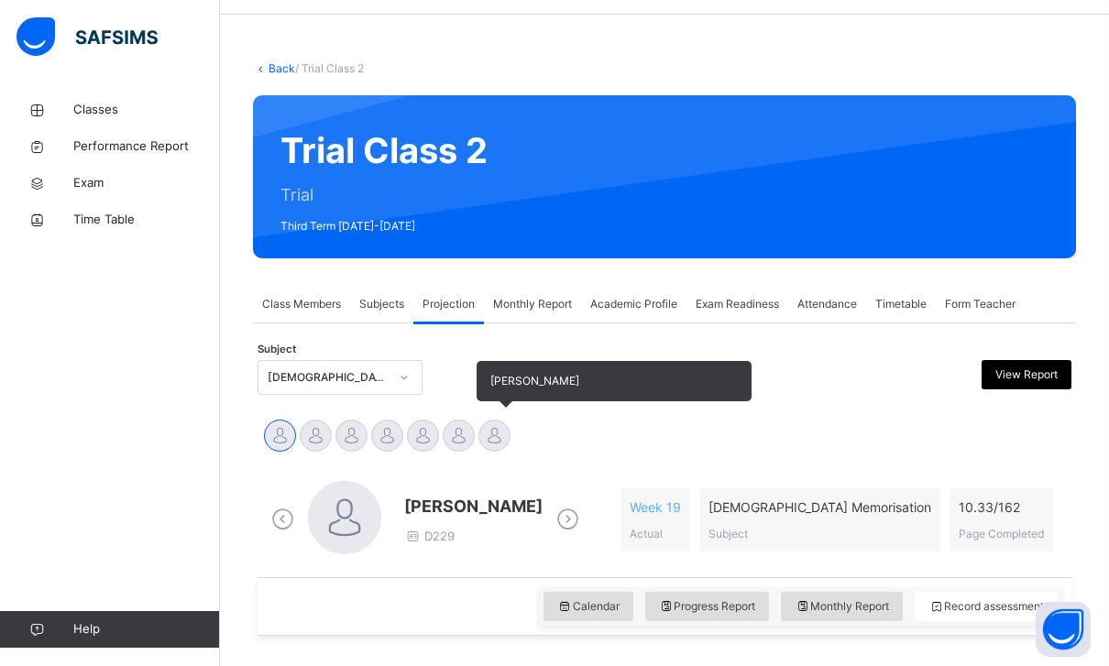
click at [484, 426] on div at bounding box center [494, 436] width 32 height 32
click at [460, 435] on div at bounding box center [459, 436] width 32 height 32
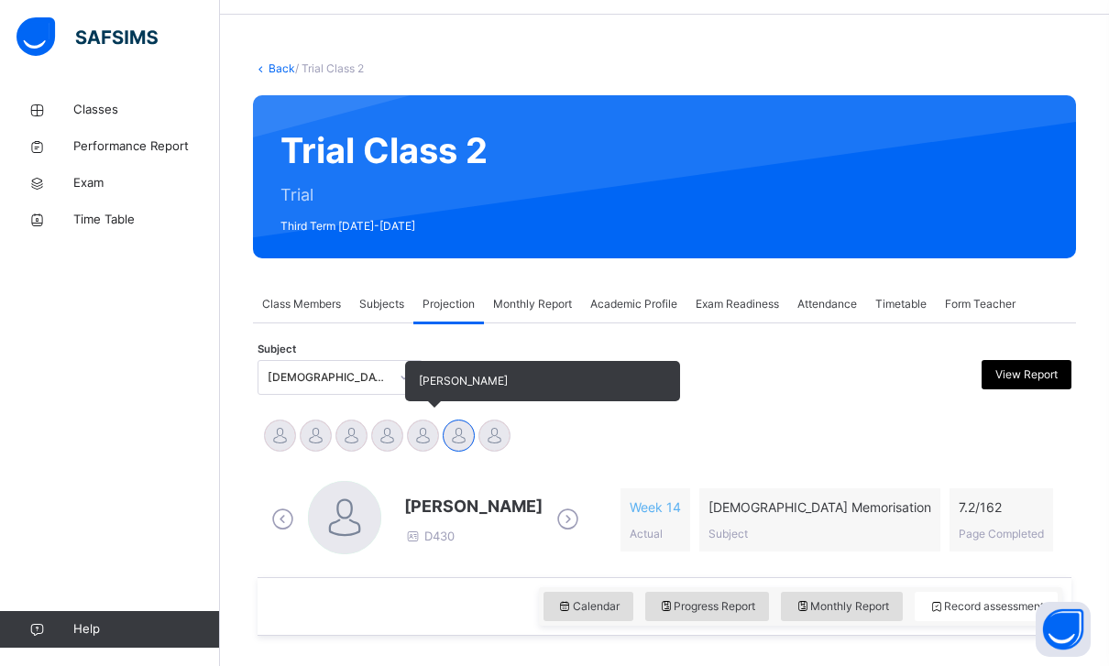
click at [432, 436] on div at bounding box center [423, 436] width 32 height 32
click at [387, 434] on div at bounding box center [387, 436] width 32 height 32
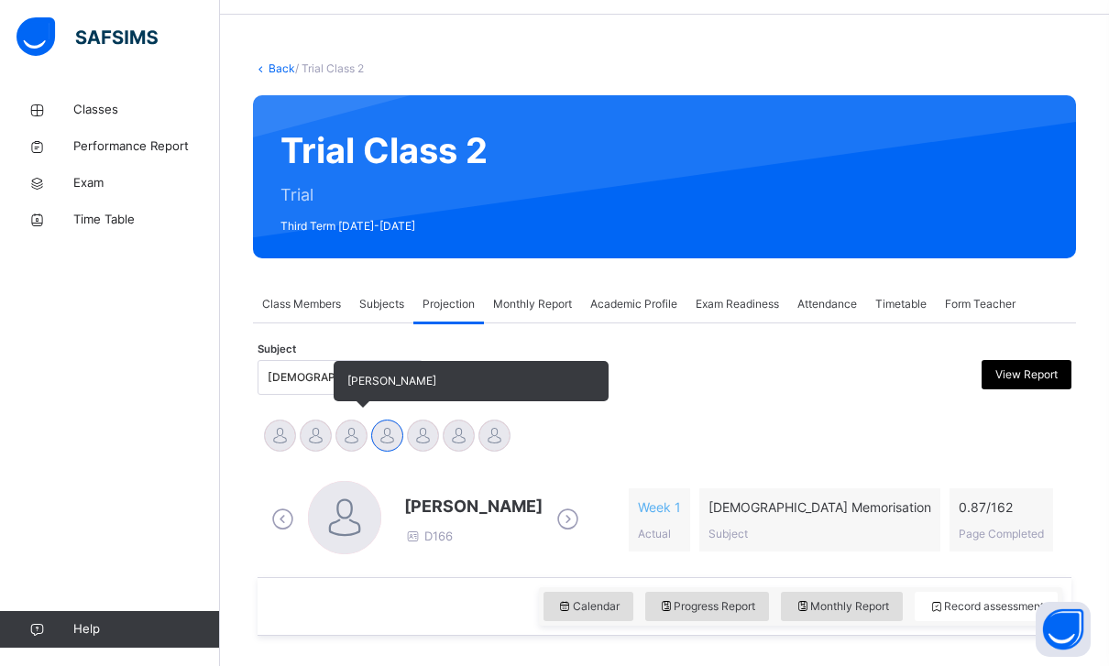
click at [335, 434] on div at bounding box center [351, 436] width 32 height 32
click at [372, 438] on div at bounding box center [387, 436] width 32 height 32
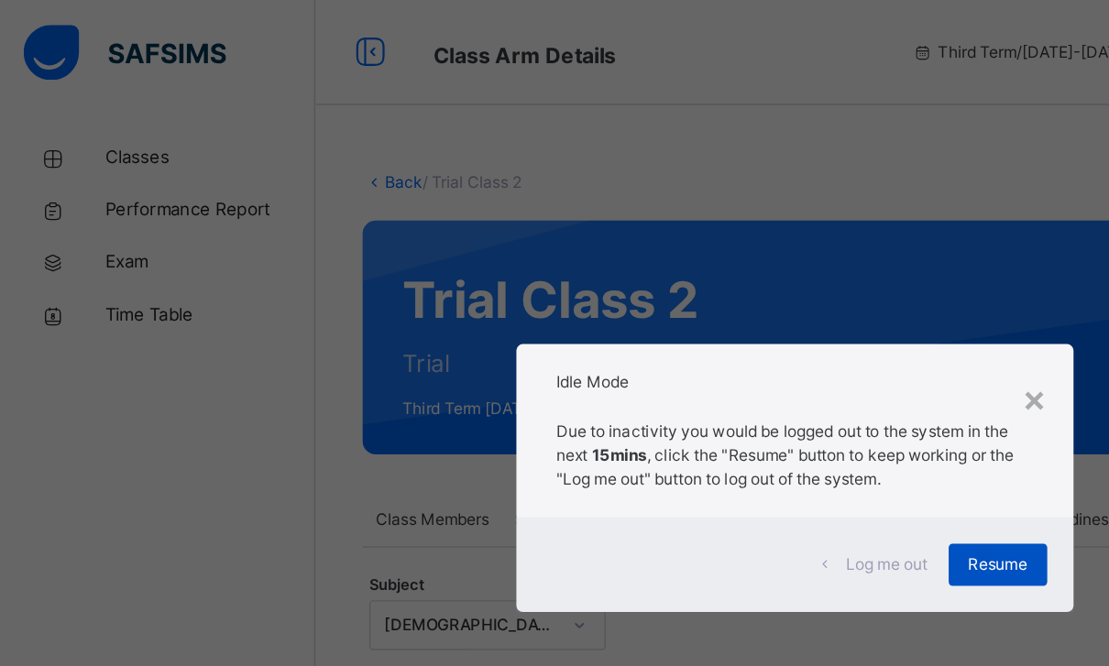
click at [707, 380] on div "Resume" at bounding box center [696, 393] width 69 height 29
